Goal: Task Accomplishment & Management: Complete application form

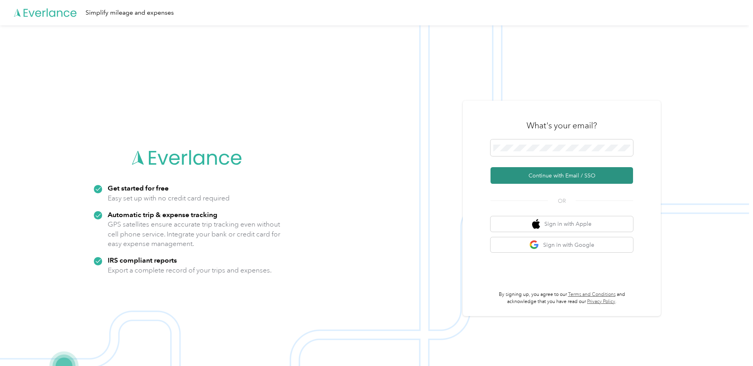
click at [548, 174] on button "Continue with Email / SSO" at bounding box center [562, 175] width 143 height 17
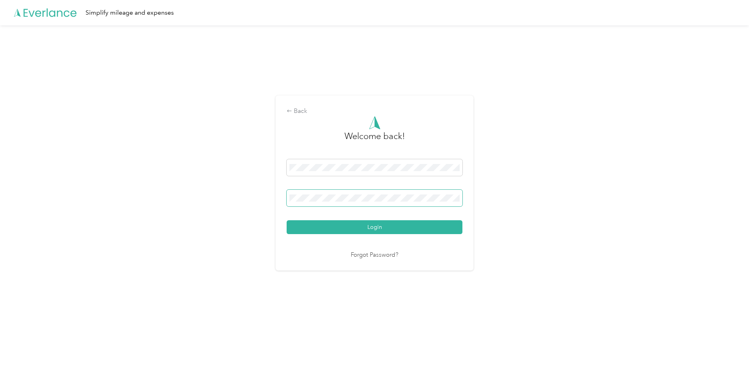
click at [287, 220] on button "Login" at bounding box center [375, 227] width 176 height 14
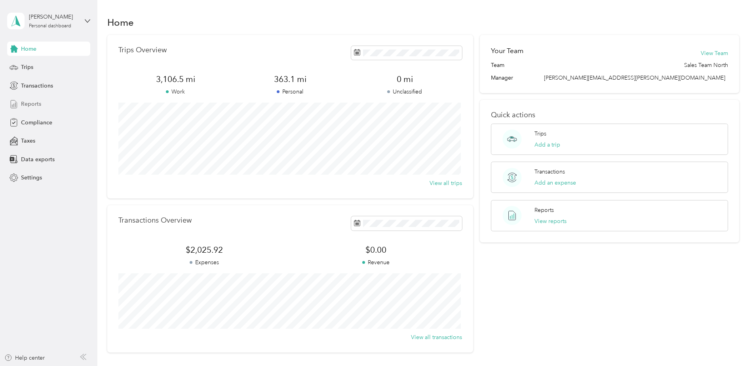
click at [28, 104] on span "Reports" at bounding box center [31, 104] width 20 height 8
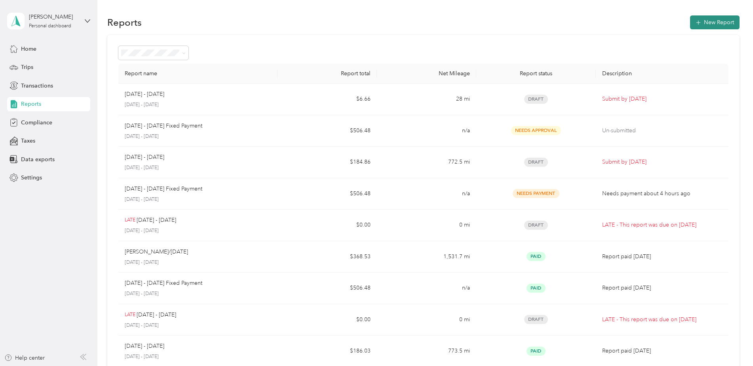
click at [716, 24] on button "New Report" at bounding box center [715, 22] width 50 height 14
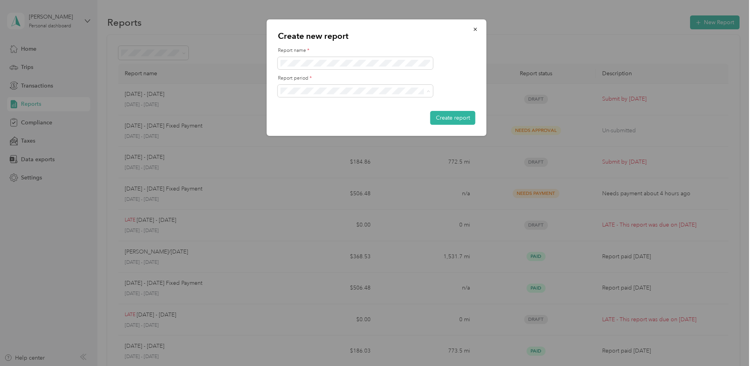
click at [323, 117] on span "[DATE] - [DATE]" at bounding box center [304, 118] width 40 height 7
click at [464, 115] on button "Create report" at bounding box center [453, 118] width 45 height 14
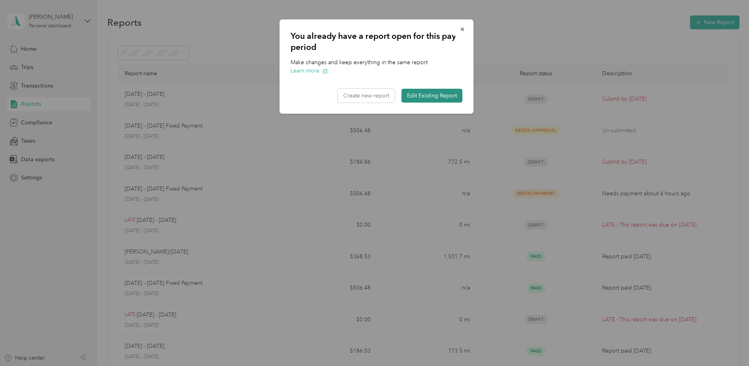
click at [435, 93] on button "Edit Existing Report" at bounding box center [432, 96] width 61 height 14
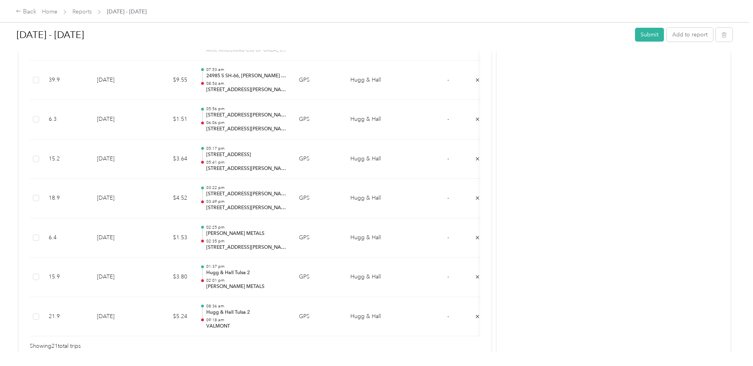
scroll to position [792, 0]
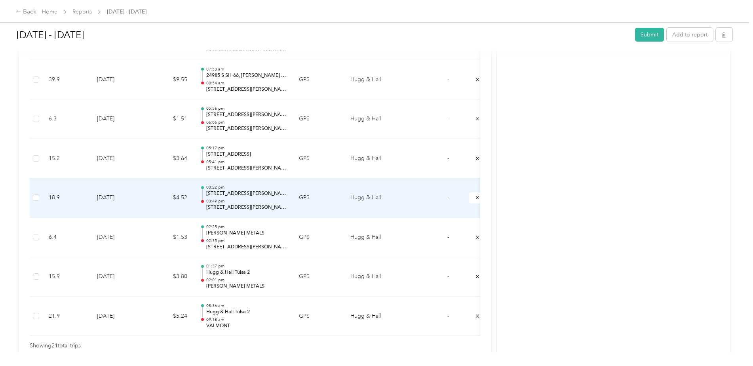
click at [245, 194] on p "[STREET_ADDRESS][PERSON_NAME]" at bounding box center [246, 193] width 80 height 7
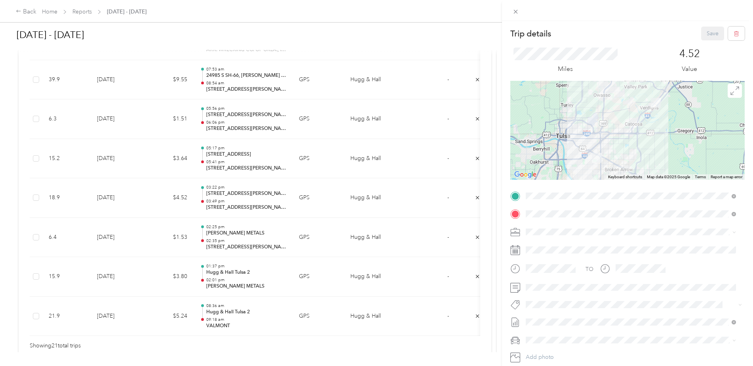
click at [734, 67] on div "4.52 Value" at bounding box center [690, 61] width 111 height 27
click at [459, 38] on div "Trip details Save This trip cannot be edited because it is either under review,…" at bounding box center [376, 183] width 753 height 366
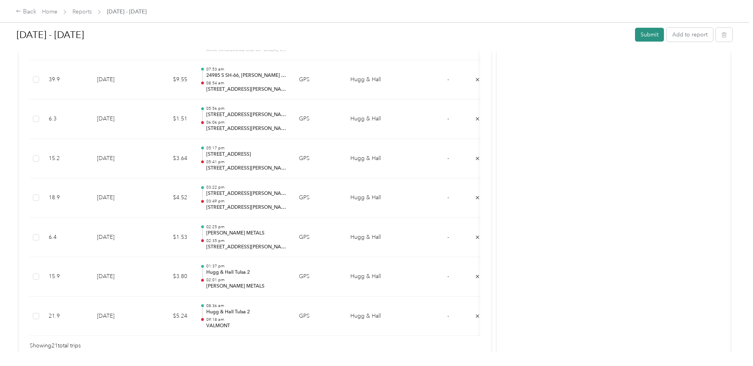
click at [651, 32] on button "Submit" at bounding box center [649, 35] width 29 height 14
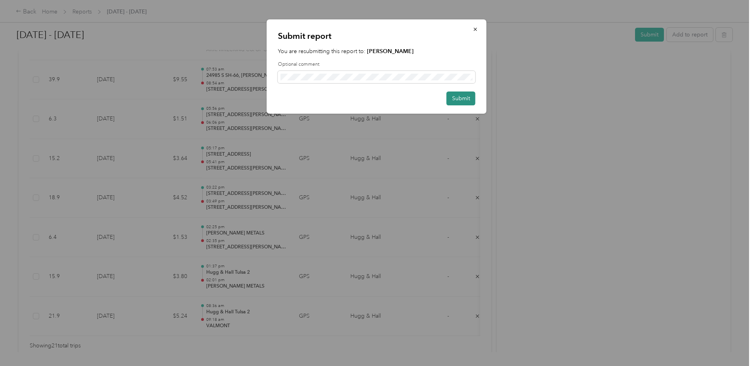
click at [461, 97] on button "Submit" at bounding box center [461, 98] width 29 height 14
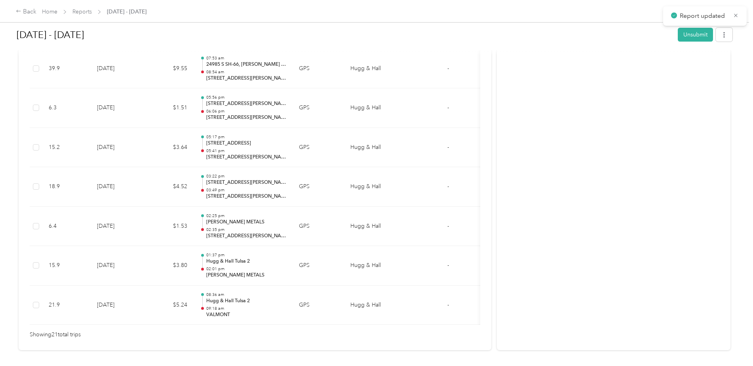
scroll to position [781, 0]
